Goal: Information Seeking & Learning: Learn about a topic

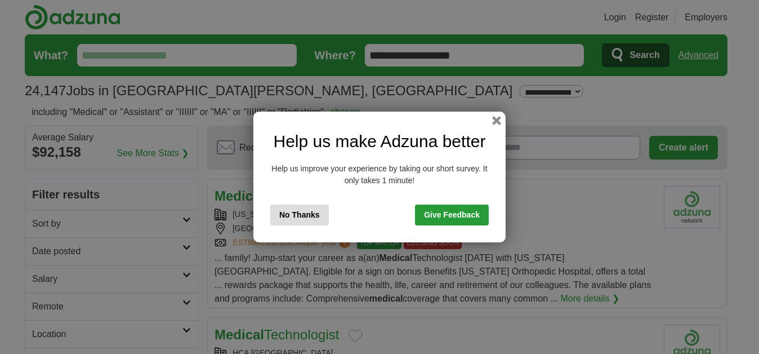
click at [318, 219] on button "No Thanks" at bounding box center [299, 214] width 59 height 21
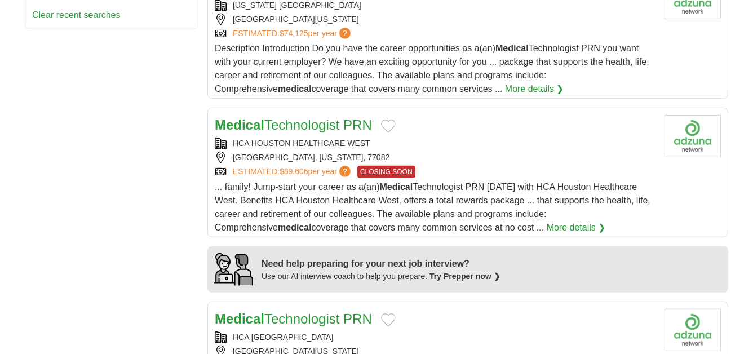
scroll to position [856, 0]
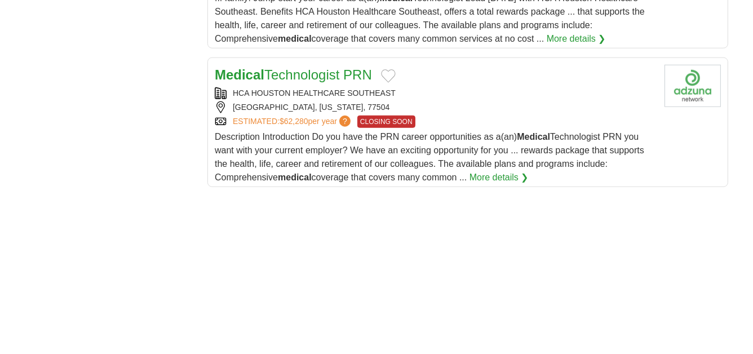
scroll to position [1343, 0]
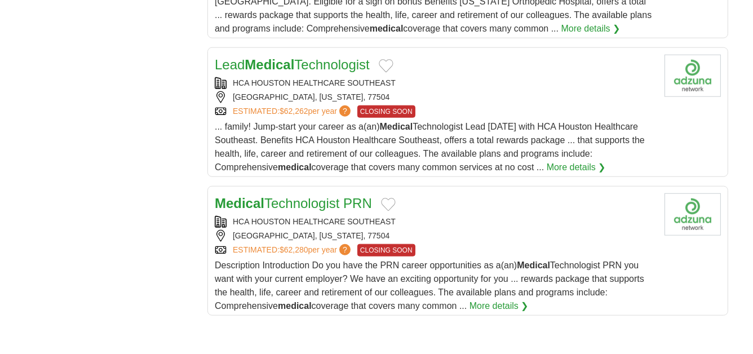
click at [107, 141] on div "**********" at bounding box center [376, 5] width 703 height 2339
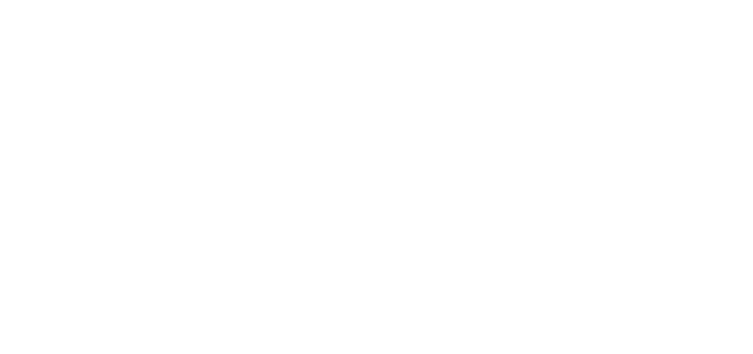
scroll to position [1748, 0]
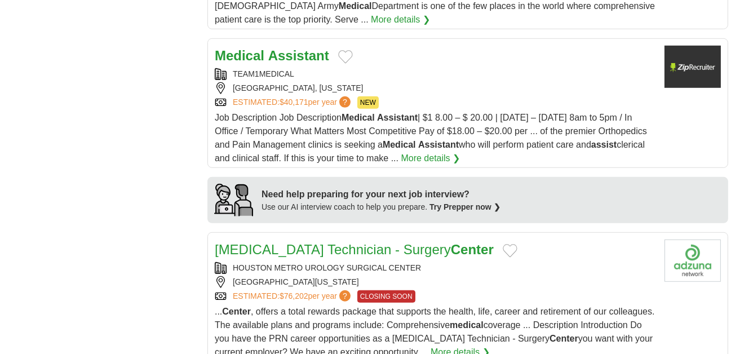
scroll to position [991, 0]
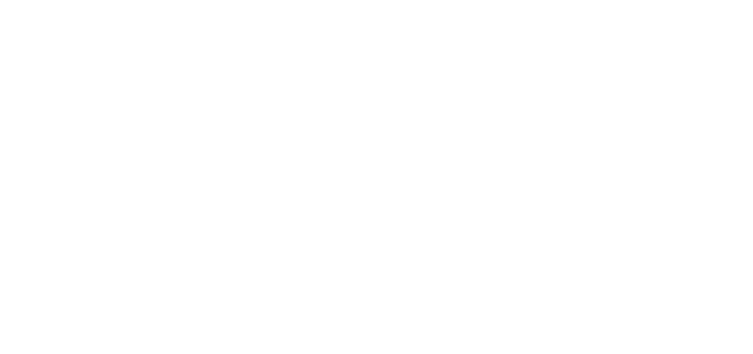
scroll to position [1833, 0]
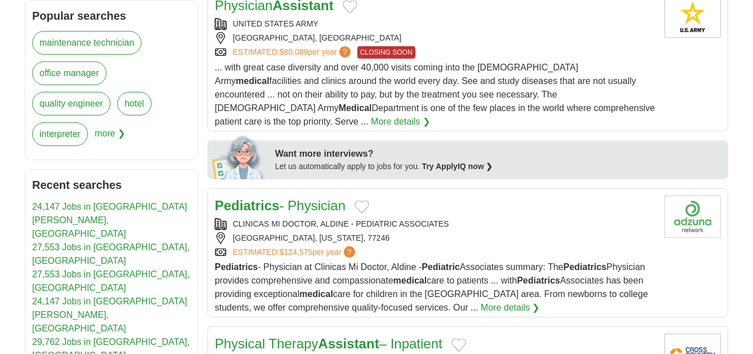
scroll to position [496, 0]
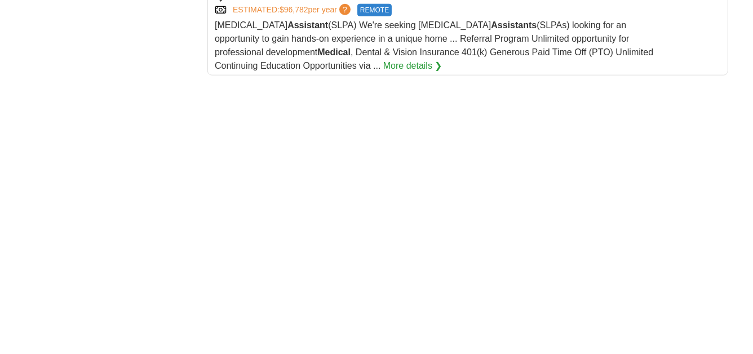
scroll to position [1643, 0]
